Goal: Task Accomplishment & Management: Use online tool/utility

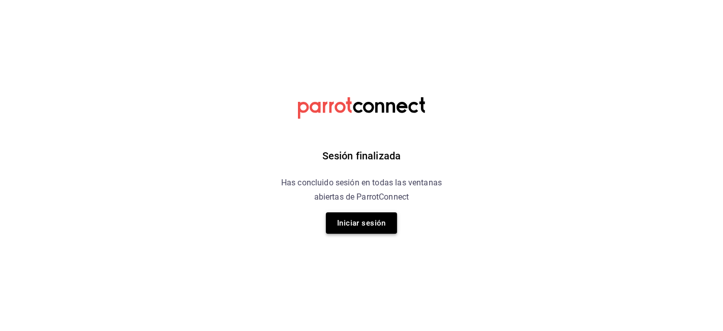
click at [388, 220] on button "Iniciar sesión" at bounding box center [361, 222] width 71 height 21
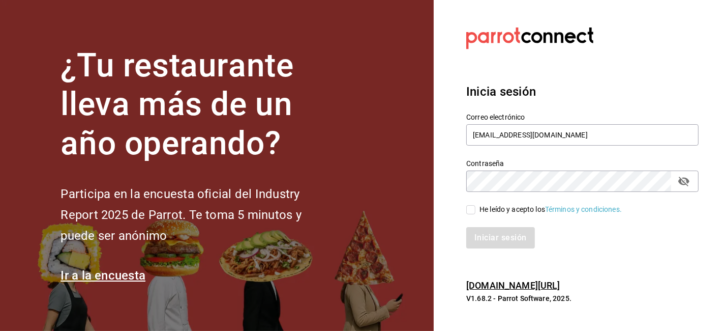
click at [472, 208] on input "He leído y acepto los Términos y condiciones." at bounding box center [470, 209] width 9 height 9
checkbox input "true"
click at [484, 222] on div "Iniciar sesión" at bounding box center [576, 232] width 245 height 34
click at [486, 227] on button "Iniciar sesión" at bounding box center [500, 237] width 69 height 21
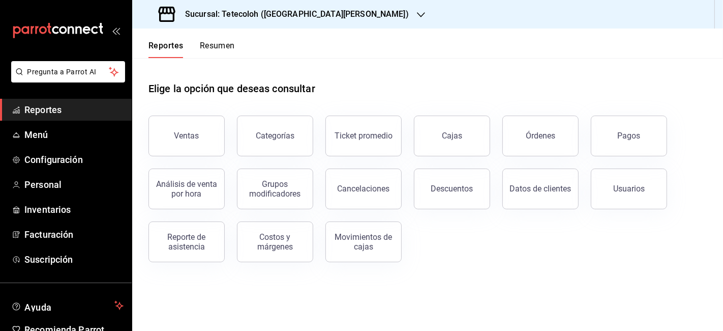
click at [304, 6] on div "Sucursal: Tetecoloh (San Agustin)" at bounding box center [284, 14] width 289 height 28
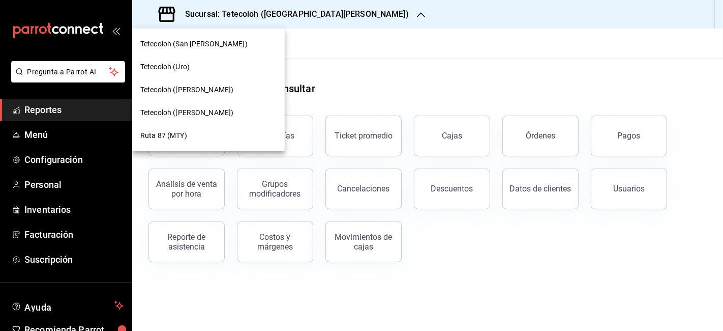
click at [198, 89] on div "Tetecoloh (West)" at bounding box center [208, 89] width 136 height 11
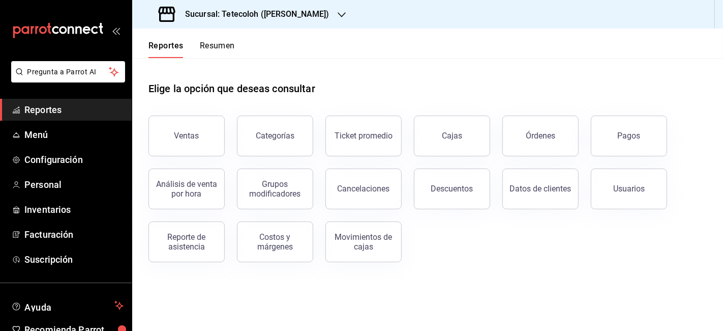
click at [219, 46] on button "Resumen" at bounding box center [217, 49] width 35 height 17
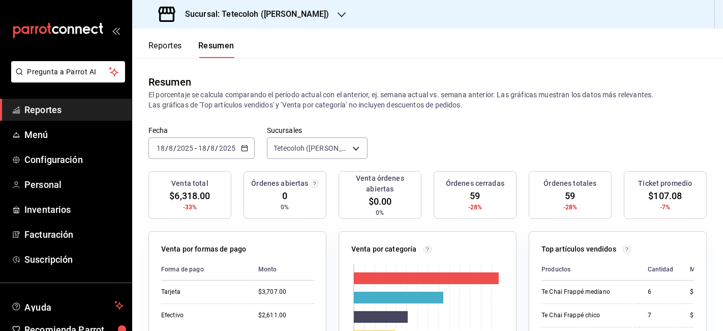
click at [172, 44] on button "Reportes" at bounding box center [166, 49] width 34 height 17
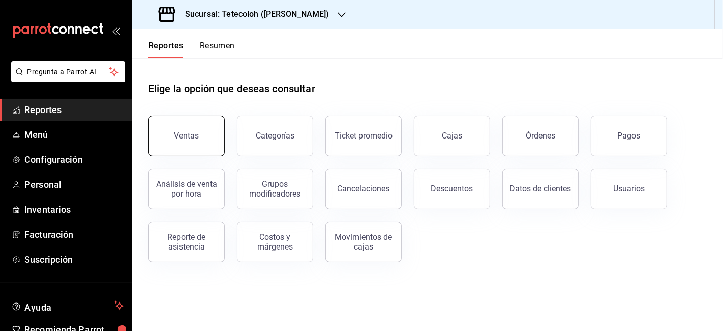
click at [211, 131] on button "Ventas" at bounding box center [187, 135] width 76 height 41
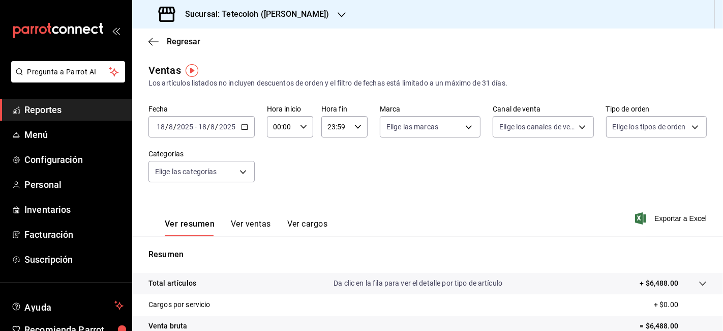
click at [243, 127] on icon "button" at bounding box center [244, 126] width 7 height 7
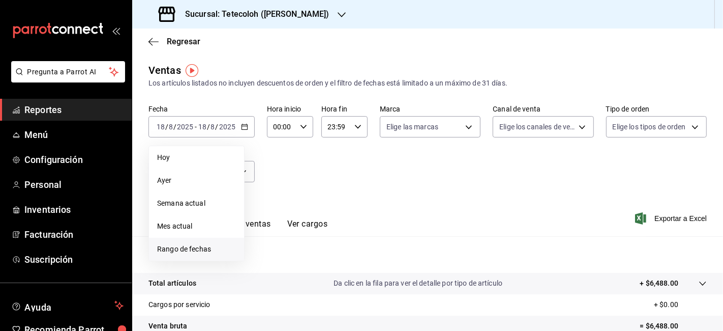
click at [201, 247] on span "Rango de fechas" at bounding box center [196, 249] width 79 height 11
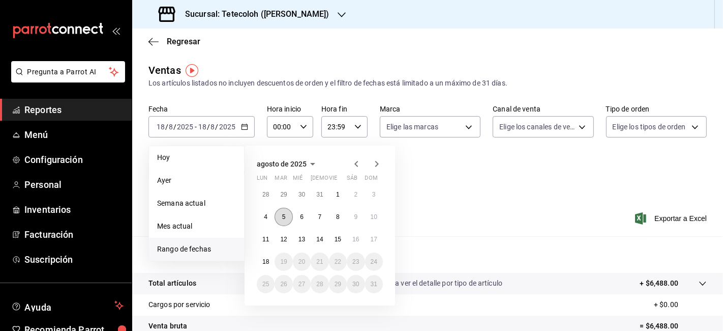
click at [284, 222] on button "5" at bounding box center [284, 217] width 18 height 18
click at [264, 221] on button "4" at bounding box center [266, 217] width 18 height 18
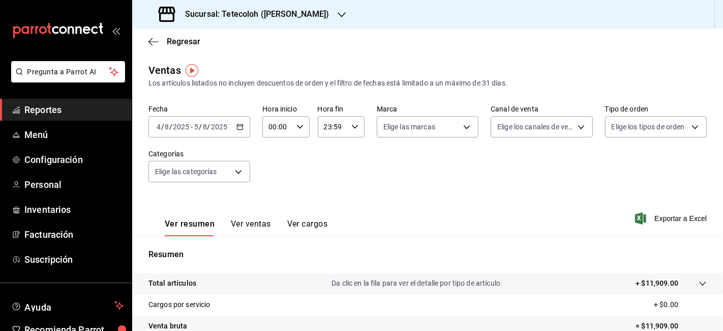
click at [352, 120] on div "23:59 Hora fin" at bounding box center [341, 126] width 47 height 21
click at [326, 170] on span "14" at bounding box center [326, 170] width 7 height 8
type input "14:59"
click at [485, 188] on div at bounding box center [361, 165] width 723 height 331
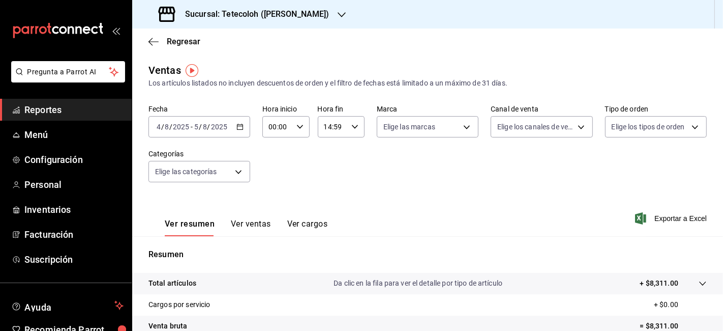
click at [240, 128] on icon "button" at bounding box center [240, 126] width 7 height 7
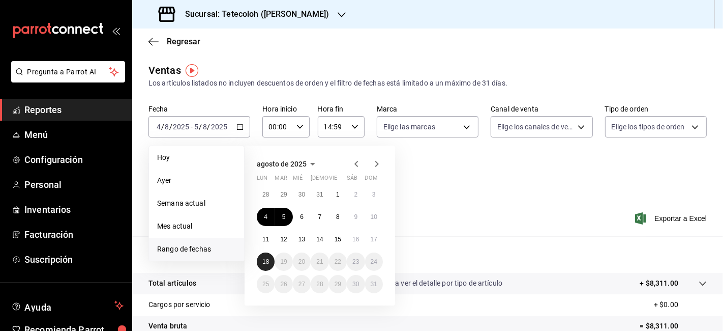
click at [269, 261] on abbr "18" at bounding box center [265, 261] width 7 height 7
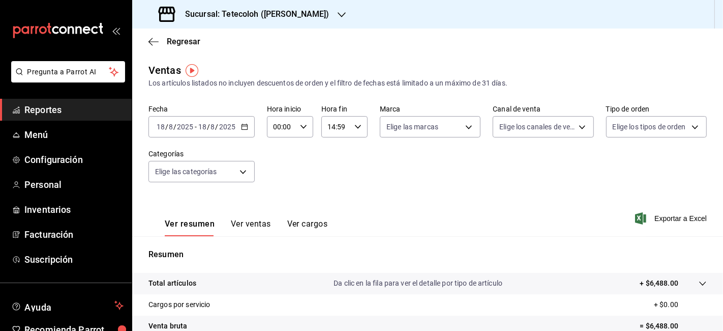
click at [344, 178] on div "Fecha 2025-08-18 18 / 8 / 2025 - 2025-08-18 18 / 8 / 2025 Hora inicio 00:00 Hor…" at bounding box center [428, 150] width 559 height 90
click at [244, 131] on div "2025-08-18 18 / 8 / 2025 - 2025-08-18 18 / 8 / 2025" at bounding box center [202, 126] width 106 height 21
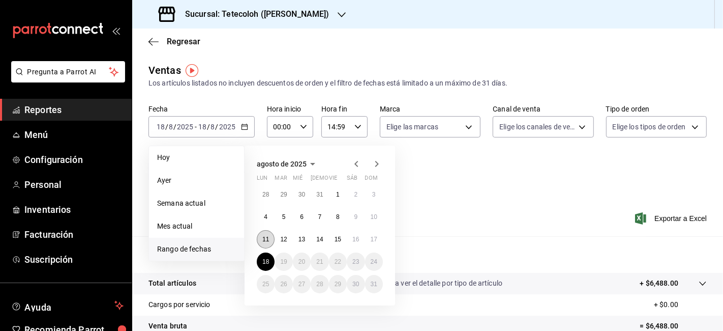
click at [269, 234] on button "11" at bounding box center [266, 239] width 18 height 18
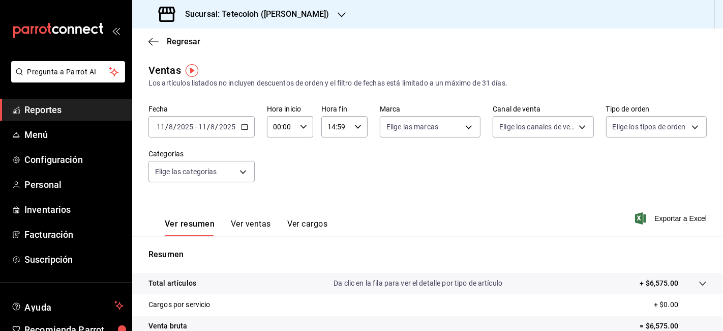
click at [242, 132] on div "2025-08-11 11 / 8 / 2025 - 2025-08-11 11 / 8 / 2025" at bounding box center [202, 126] width 106 height 21
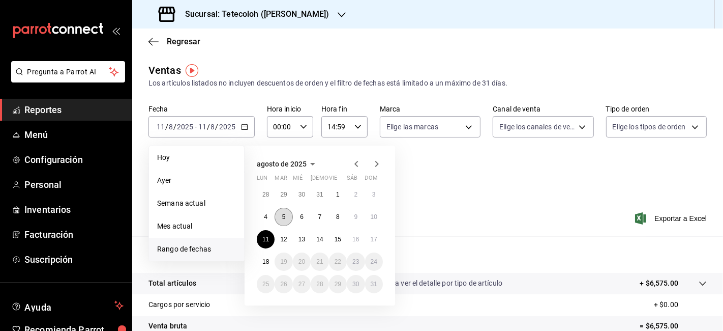
click at [282, 217] on abbr "5" at bounding box center [284, 216] width 4 height 7
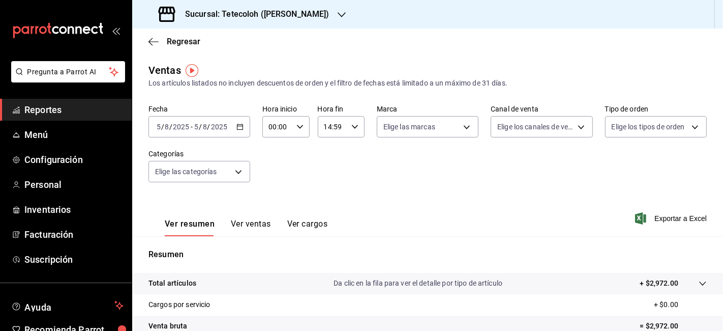
click at [241, 126] on \(Stroke\) "button" at bounding box center [241, 126] width 6 height 1
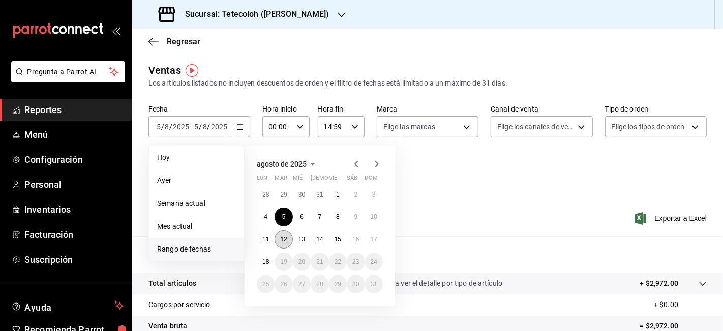
click at [287, 236] on button "12" at bounding box center [284, 239] width 18 height 18
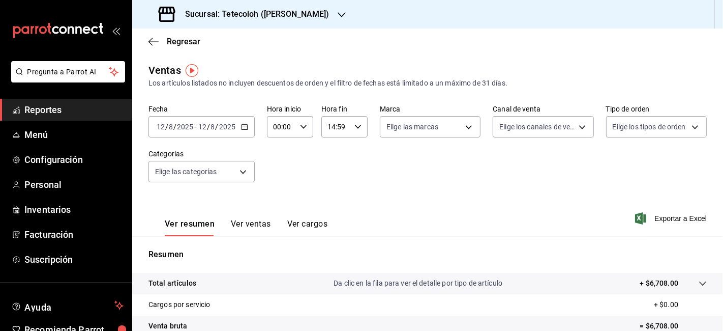
click at [244, 131] on div "2025-08-12 12 / 8 / 2025 - 2025-08-12 12 / 8 / 2025" at bounding box center [202, 126] width 106 height 21
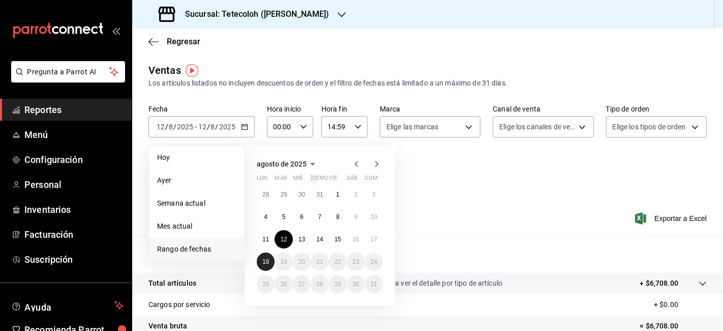
click at [266, 263] on abbr "18" at bounding box center [265, 261] width 7 height 7
